Goal: Navigation & Orientation: Understand site structure

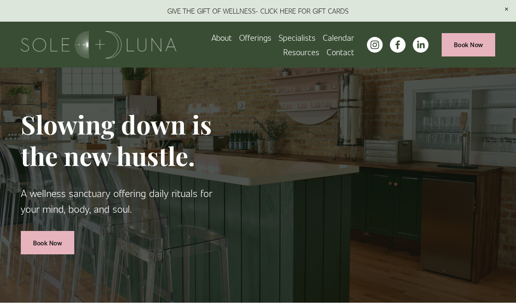
click at [297, 39] on link "Specialists" at bounding box center [297, 37] width 37 height 14
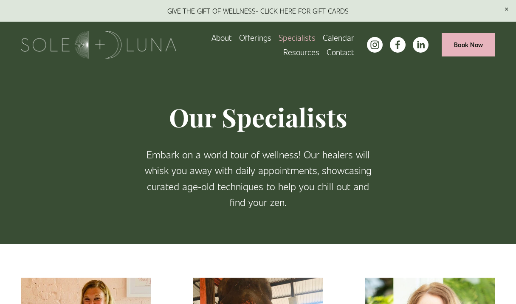
click at [331, 49] on link "Contact" at bounding box center [341, 52] width 28 height 14
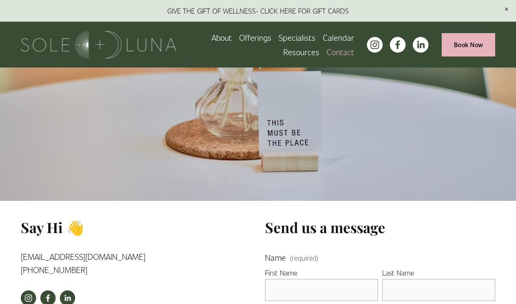
click at [225, 39] on link "About" at bounding box center [222, 37] width 20 height 14
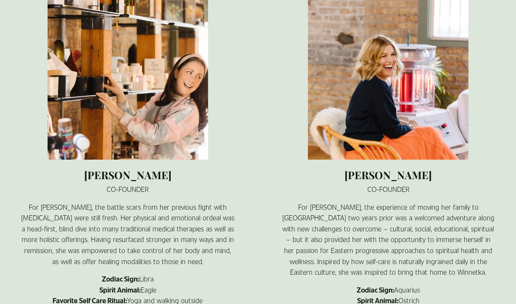
scroll to position [616, 0]
